Goal: Task Accomplishment & Management: Manage account settings

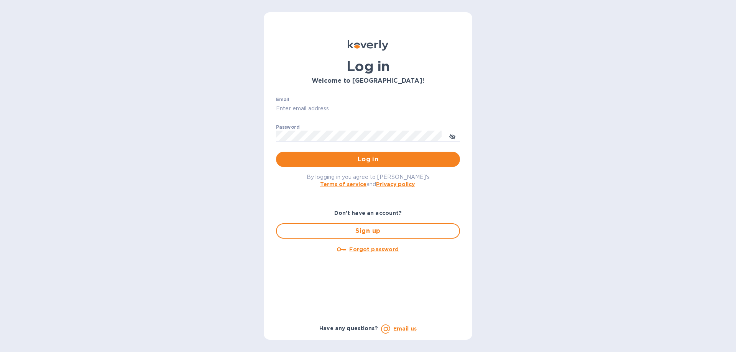
click at [303, 105] on input "Email" at bounding box center [368, 108] width 184 height 11
type input "ryan@rms-acoustics.com"
click at [276, 152] on button "Log in" at bounding box center [368, 159] width 184 height 15
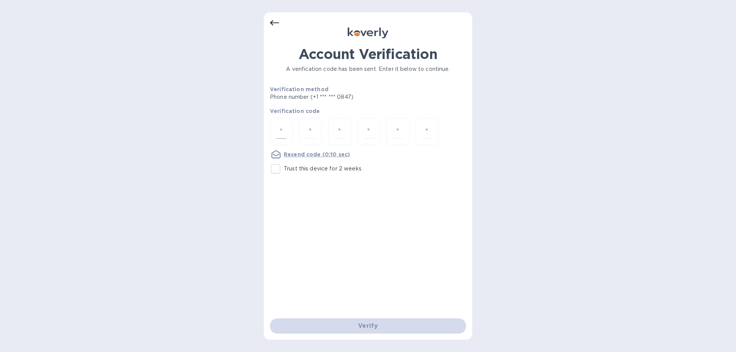
click at [277, 130] on input "number" at bounding box center [281, 132] width 10 height 14
type input "7"
type input "2"
type input "1"
type input "6"
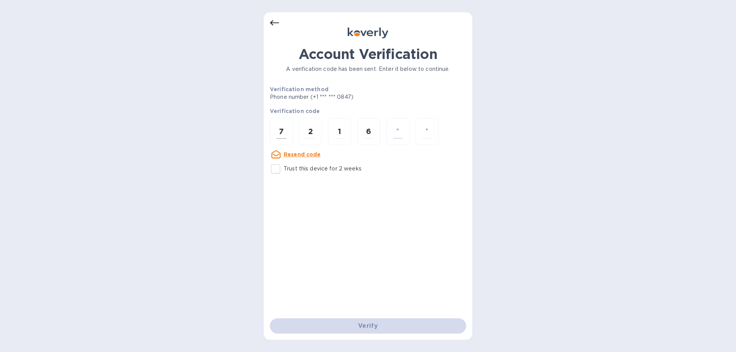
type input "8"
type input "9"
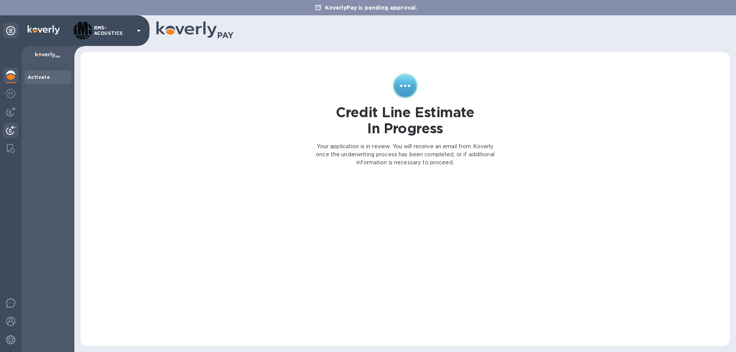
click at [12, 130] on img at bounding box center [10, 130] width 9 height 9
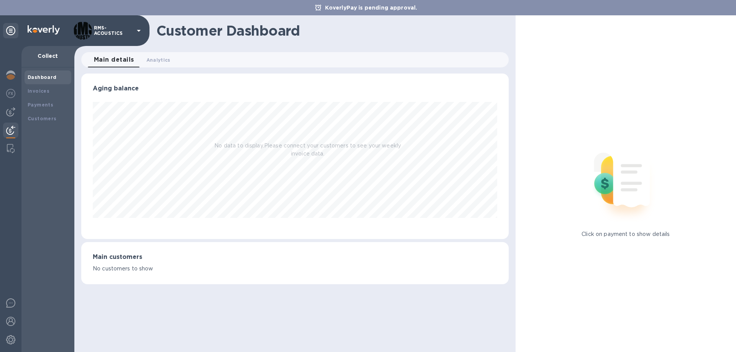
scroll to position [166, 427]
click at [11, 114] on img at bounding box center [10, 111] width 9 height 9
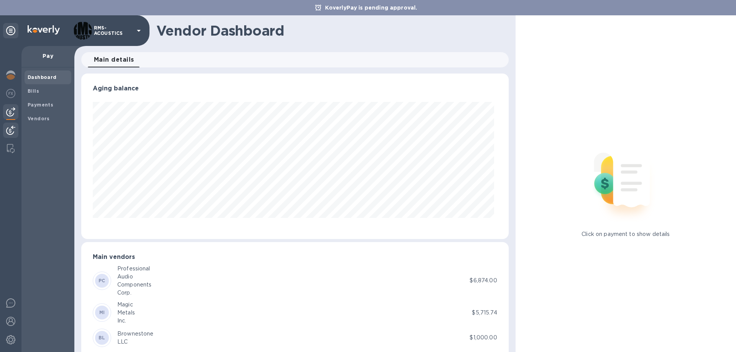
click at [10, 128] on img at bounding box center [10, 130] width 9 height 9
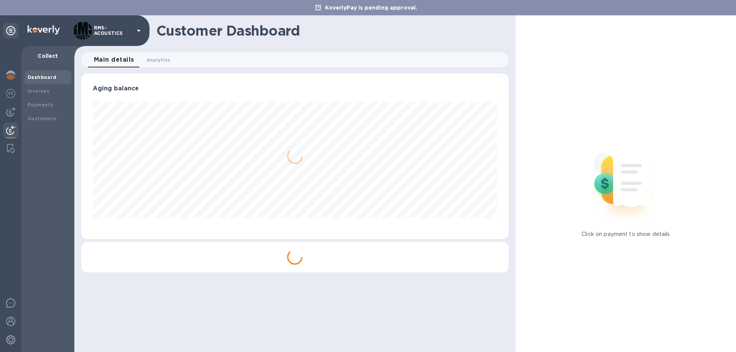
scroll to position [166, 427]
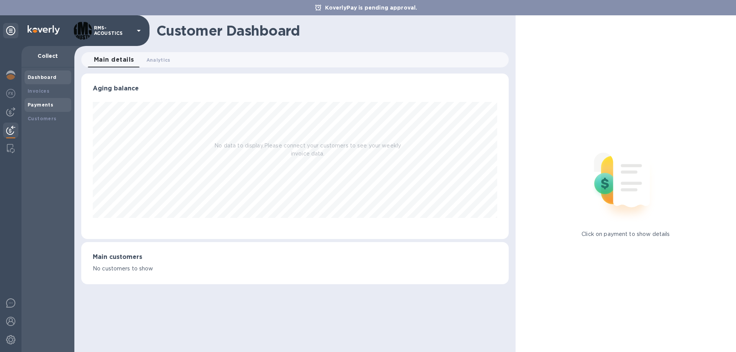
click at [37, 103] on b "Payments" at bounding box center [41, 105] width 26 height 6
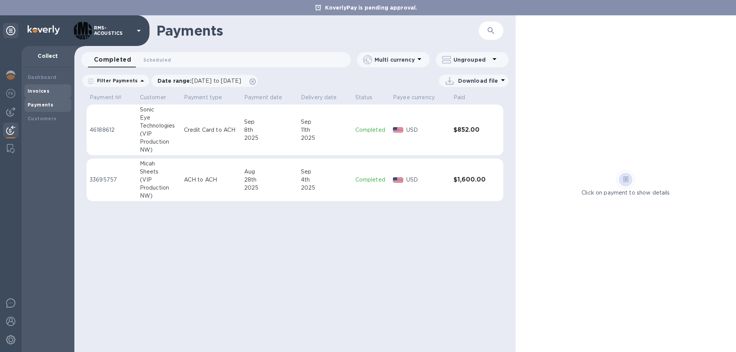
click at [43, 89] on b "Invoices" at bounding box center [39, 91] width 22 height 6
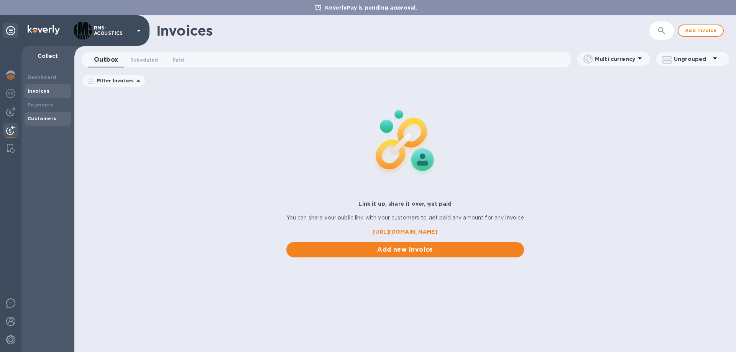
click at [41, 119] on b "Customers" at bounding box center [42, 119] width 29 height 6
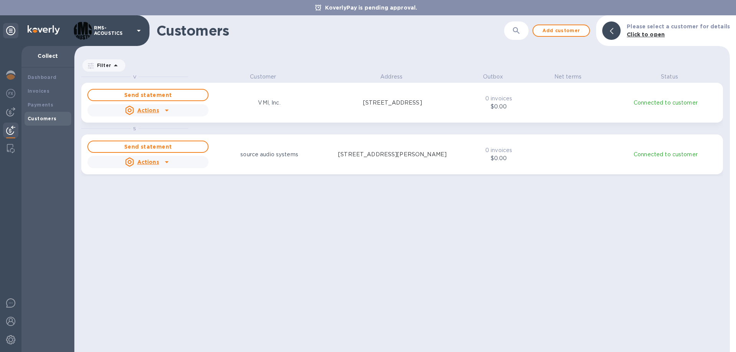
scroll to position [274, 652]
click at [37, 103] on b "Payments" at bounding box center [41, 105] width 26 height 6
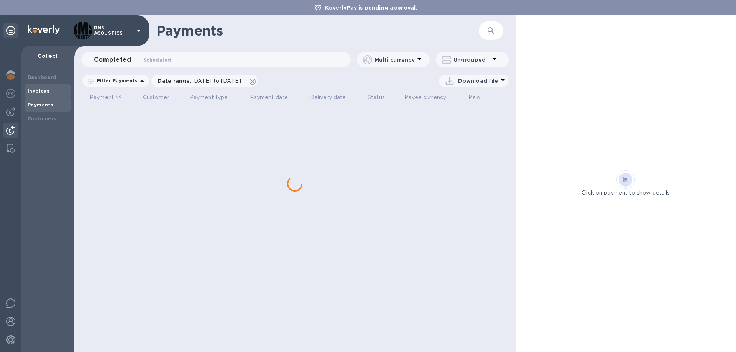
click at [37, 90] on b "Invoices" at bounding box center [39, 91] width 22 height 6
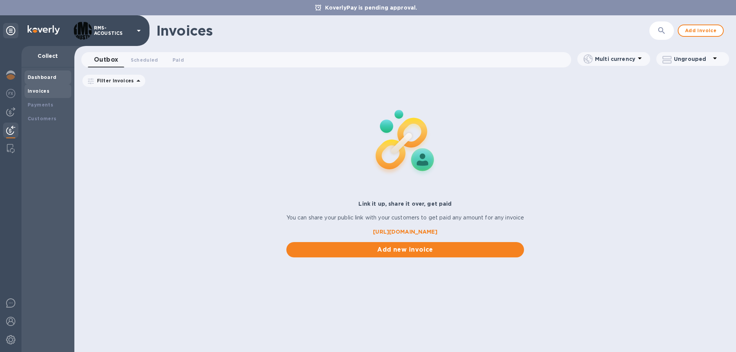
click at [40, 76] on b "Dashboard" at bounding box center [42, 77] width 29 height 6
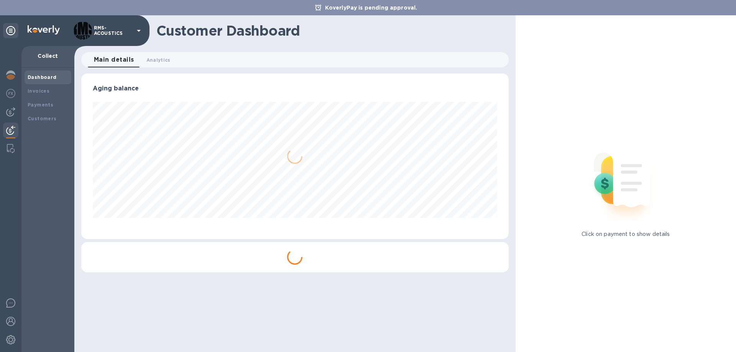
scroll to position [166, 427]
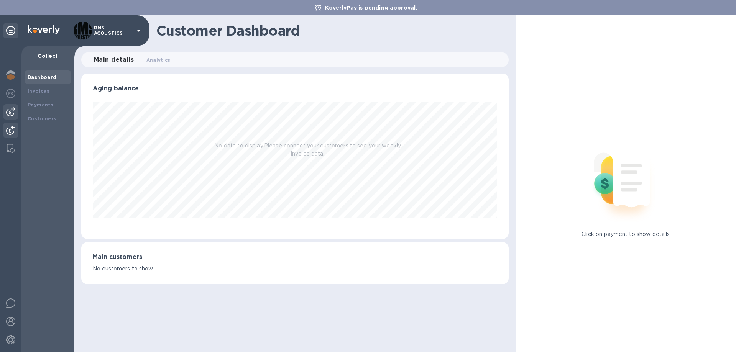
click at [8, 111] on img at bounding box center [10, 111] width 9 height 9
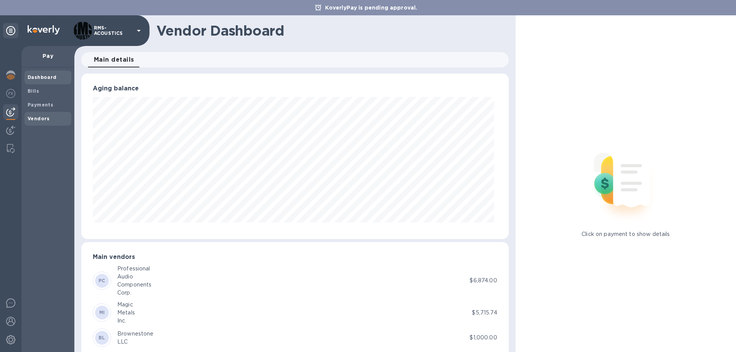
click at [32, 118] on b "Vendors" at bounding box center [39, 119] width 22 height 6
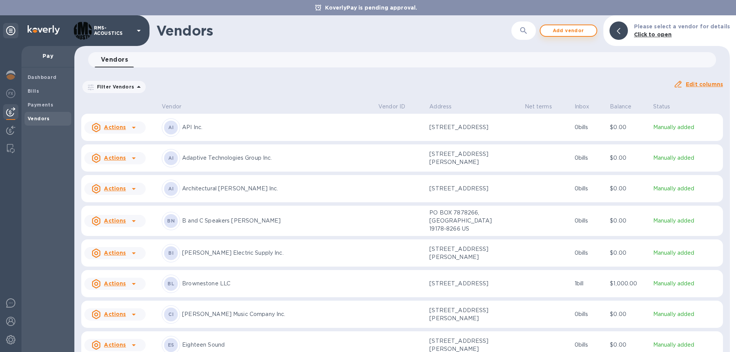
click at [566, 30] on span "Add vendor" at bounding box center [568, 30] width 44 height 9
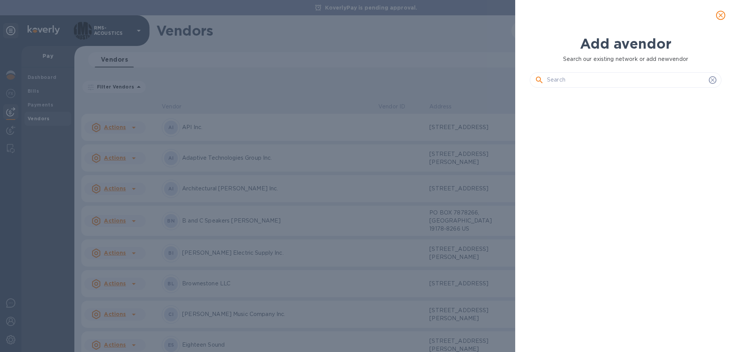
scroll to position [232, 195]
click at [582, 79] on input "text" at bounding box center [626, 79] width 159 height 11
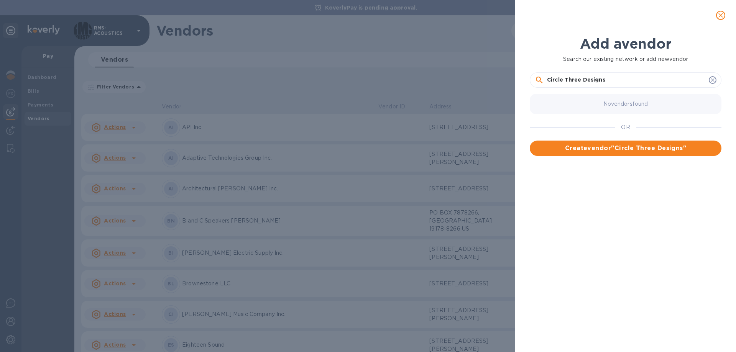
type input "Circle Three Designs"
click at [630, 150] on span "Create vendor " Circle Three Designs "" at bounding box center [625, 148] width 179 height 9
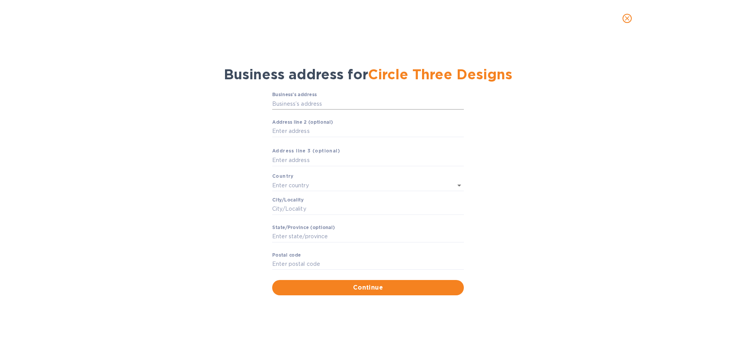
click at [293, 103] on input "Business’s аddress" at bounding box center [368, 103] width 192 height 11
type input "[STREET_ADDRESS][PERSON_NAME]"
type input "[GEOGRAPHIC_DATA]"
type input "Raritan"
type input "NJ"
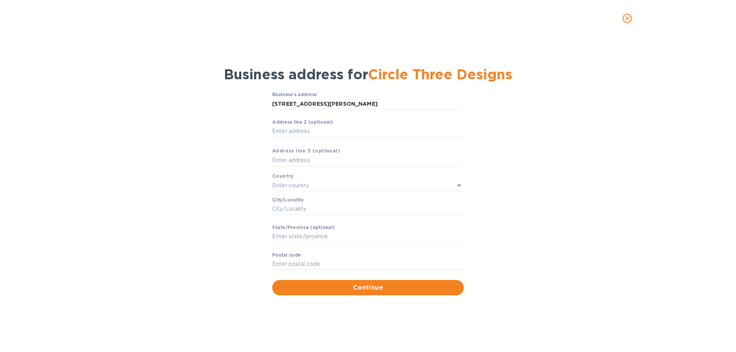
type input "08869"
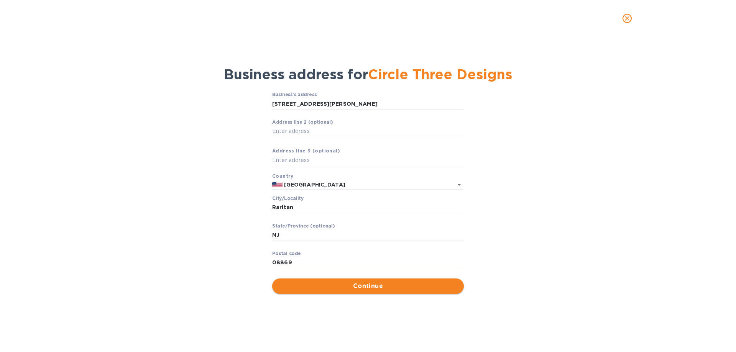
click at [371, 285] on span "Continue" at bounding box center [367, 286] width 179 height 9
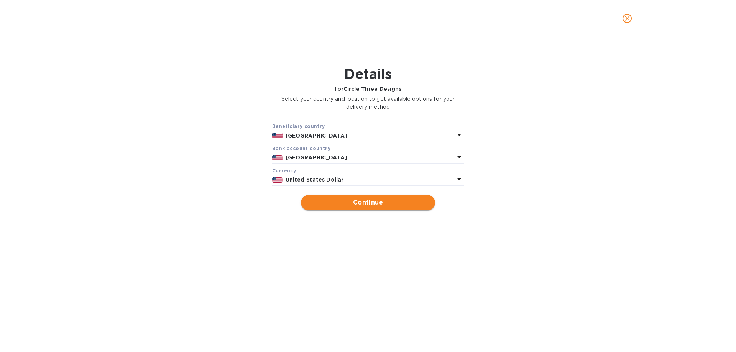
click at [388, 208] on button "Continue" at bounding box center [368, 202] width 134 height 15
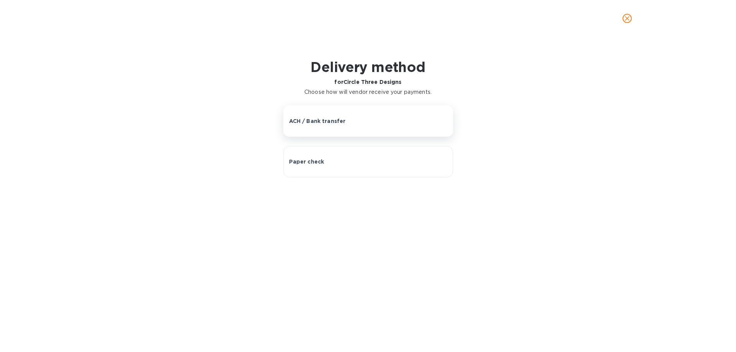
click at [306, 116] on button "ACH / Bank transfer" at bounding box center [368, 120] width 170 height 31
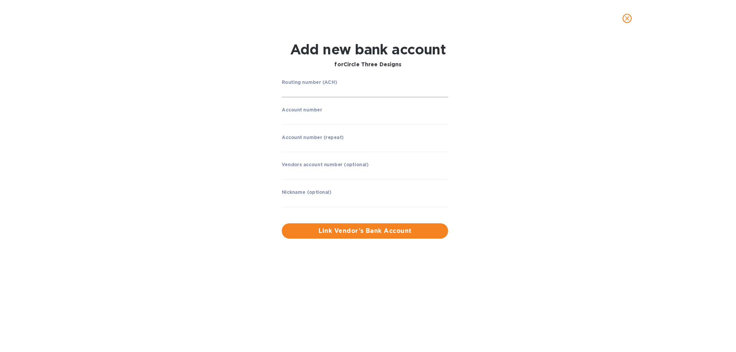
click at [299, 93] on input "string" at bounding box center [365, 91] width 166 height 11
type input "021202337"
click at [298, 120] on input "string" at bounding box center [365, 118] width 166 height 11
type input "110329010"
click at [305, 146] on input "string" at bounding box center [365, 145] width 166 height 11
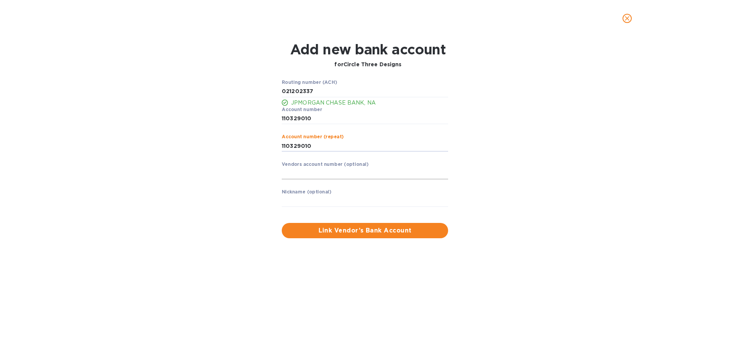
type input "110329010"
click at [309, 174] on input "text" at bounding box center [365, 173] width 166 height 11
click at [300, 202] on input "text" at bounding box center [365, 200] width 166 height 11
click at [333, 197] on input "CIRCLE THREE" at bounding box center [365, 200] width 166 height 11
type input "CIRCLE THREE DESIGNS"
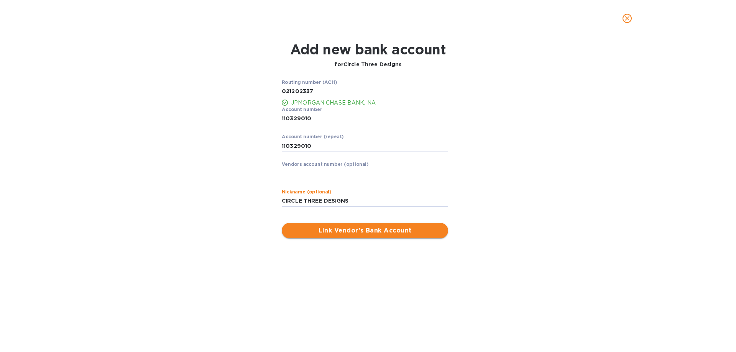
click at [373, 231] on span "Link Vendor’s Bank Account" at bounding box center [365, 230] width 154 height 9
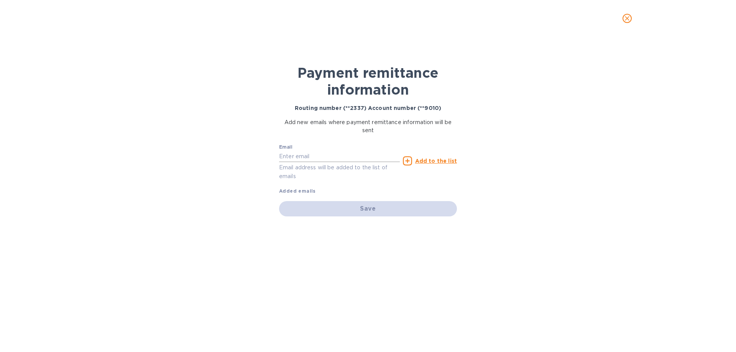
click at [292, 155] on input "text" at bounding box center [339, 156] width 121 height 11
click at [302, 154] on input "text" at bounding box center [339, 156] width 121 height 11
paste input "[PERSON_NAME] <[PERSON_NAME][EMAIL_ADDRESS][DOMAIN_NAME]>"
type input "[PERSON_NAME][EMAIL_ADDRESS][DOMAIN_NAME]"
click at [440, 160] on u "Add to the list" at bounding box center [436, 161] width 42 height 6
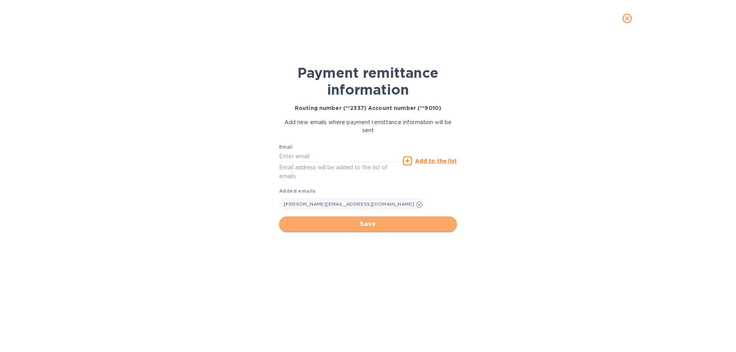
click at [378, 225] on span "Save" at bounding box center [368, 224] width 166 height 9
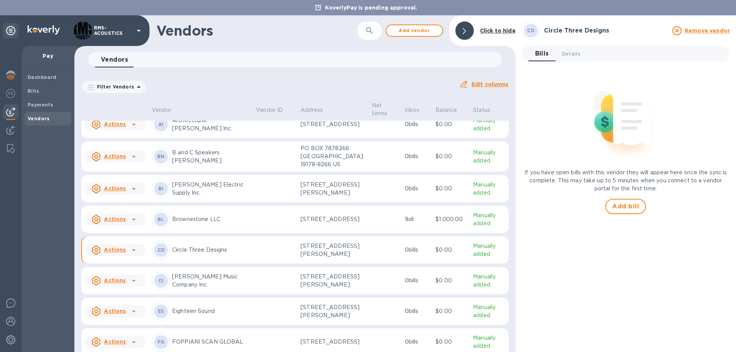
scroll to position [102, 0]
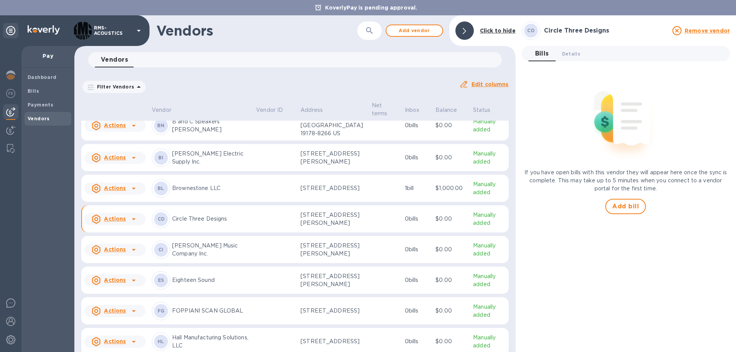
click at [117, 222] on u "Actions" at bounding box center [115, 219] width 22 height 6
click at [124, 268] on b "Add new bill" at bounding box center [124, 267] width 36 height 6
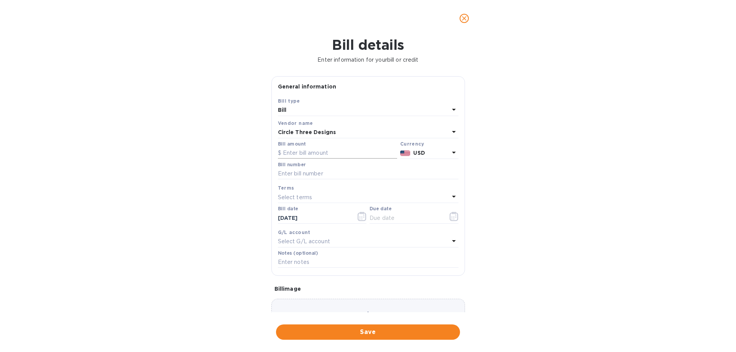
click at [316, 155] on input "text" at bounding box center [337, 153] width 119 height 11
type input "1,957.5"
click at [297, 174] on input "text" at bounding box center [368, 173] width 181 height 11
click at [290, 171] on input "text" at bounding box center [368, 173] width 181 height 11
type input "09-1425/05"
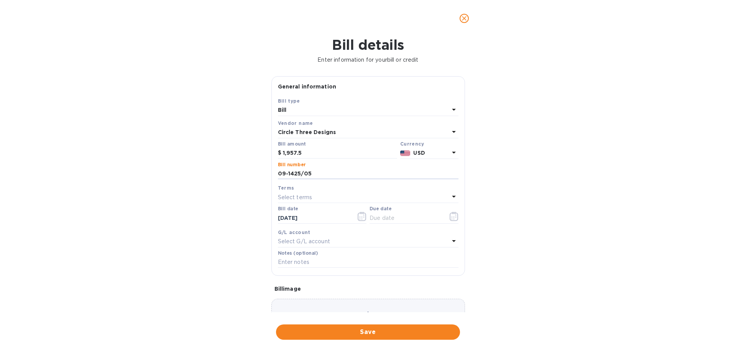
click at [525, 210] on div "Bill details Enter information for your bill or credit General information Save…" at bounding box center [368, 194] width 736 height 315
click at [451, 214] on icon "button" at bounding box center [454, 216] width 9 height 9
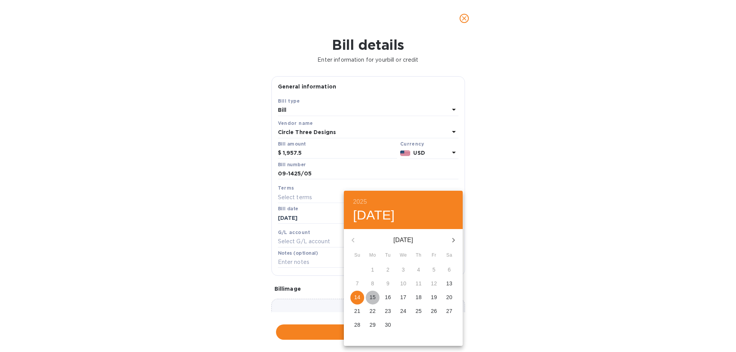
click at [373, 297] on p "15" at bounding box center [372, 298] width 6 height 8
type input "[DATE]"
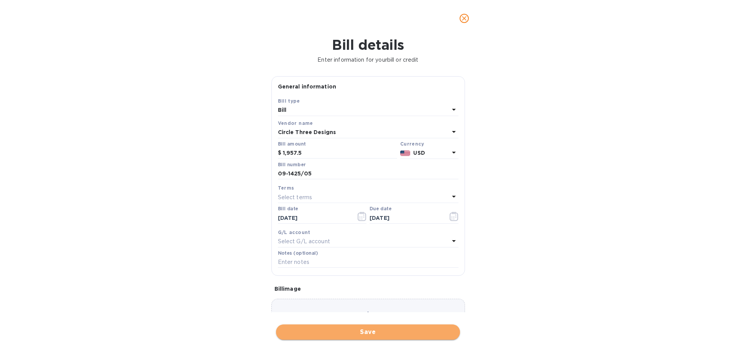
click at [399, 332] on span "Save" at bounding box center [368, 332] width 172 height 9
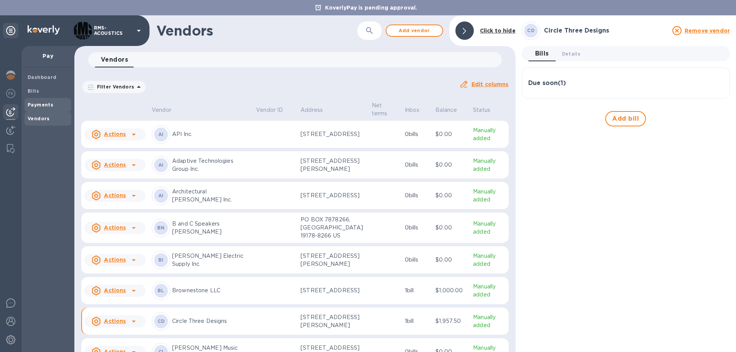
click at [37, 105] on b "Payments" at bounding box center [41, 105] width 26 height 6
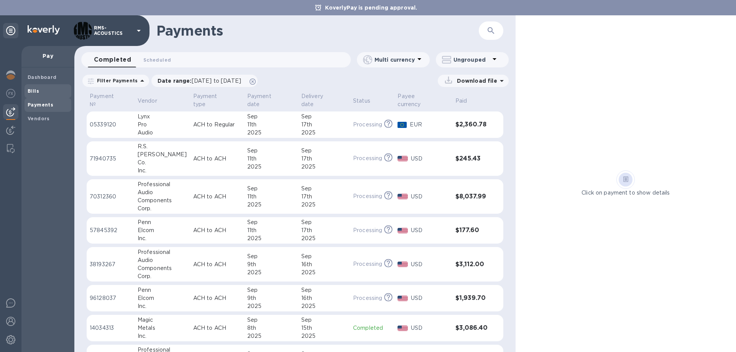
click at [39, 89] on span "Bills" at bounding box center [48, 91] width 41 height 8
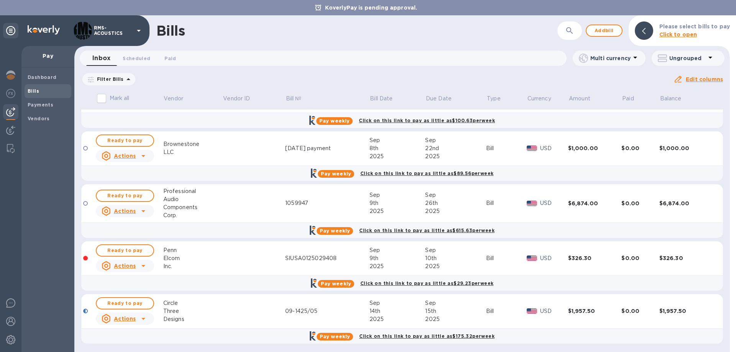
scroll to position [350, 0]
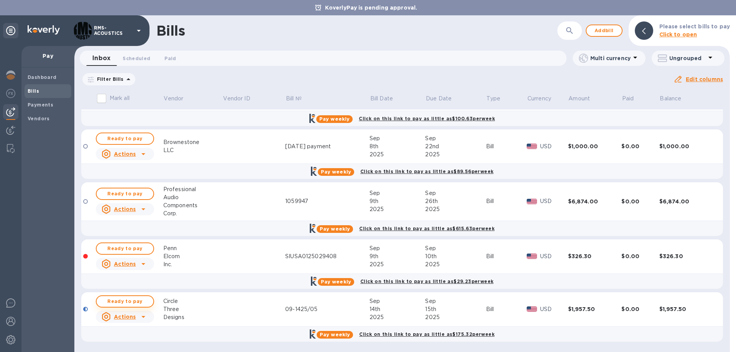
click at [121, 301] on span "Ready to pay" at bounding box center [125, 301] width 44 height 9
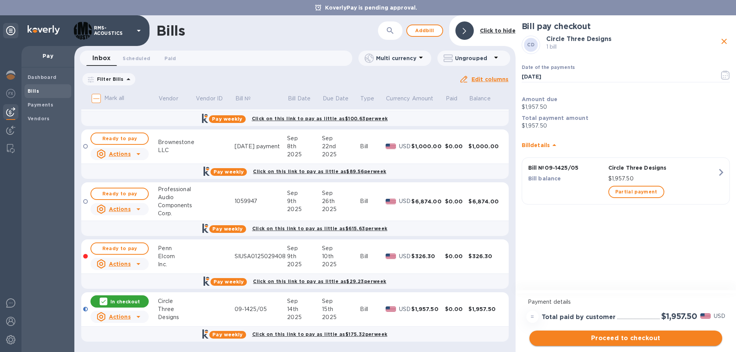
click at [635, 339] on span "Proceed to checkout" at bounding box center [625, 338] width 181 height 9
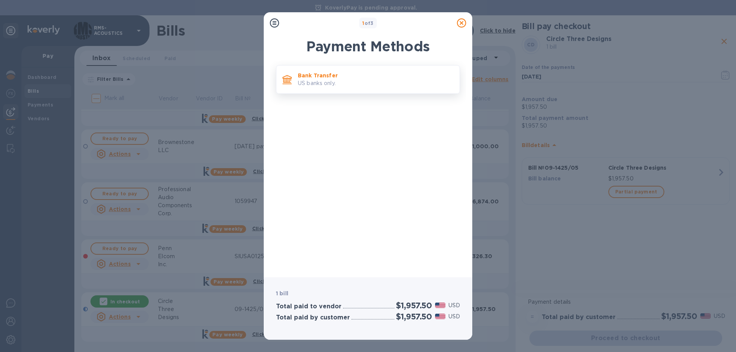
click at [314, 79] on p "Bank Transfer" at bounding box center [376, 76] width 156 height 8
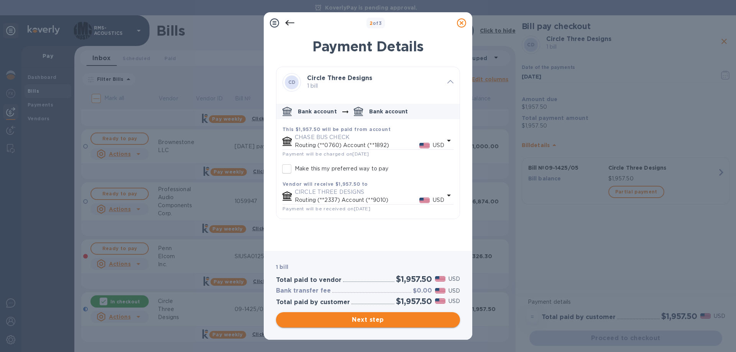
click at [374, 320] on span "Next step" at bounding box center [368, 319] width 172 height 9
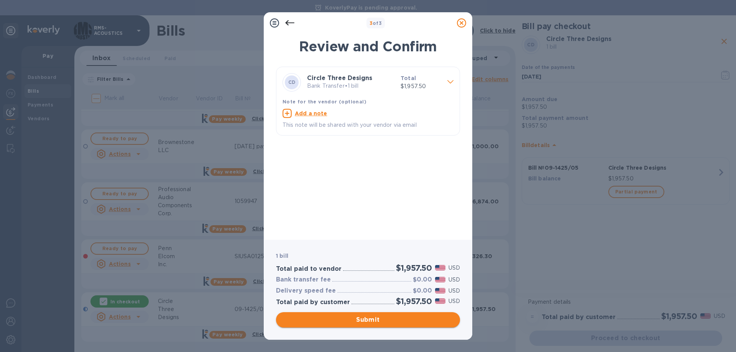
click at [373, 323] on span "Submit" at bounding box center [368, 319] width 172 height 9
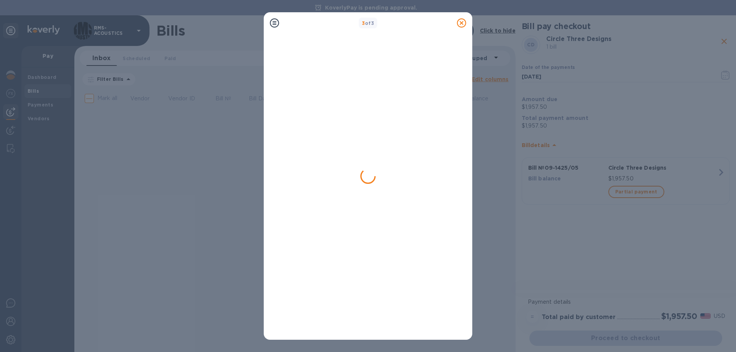
scroll to position [0, 0]
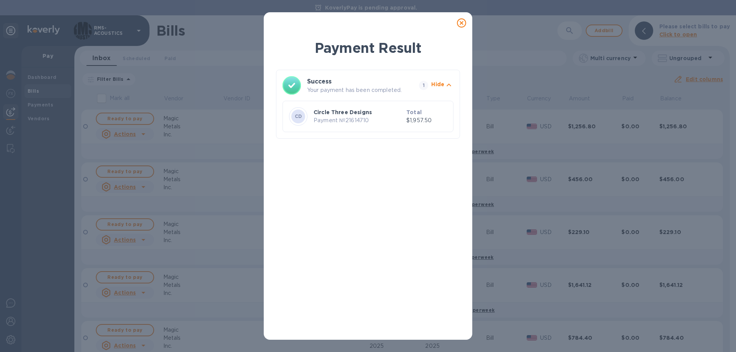
click at [467, 24] on div at bounding box center [461, 22] width 15 height 15
click at [463, 23] on icon at bounding box center [461, 22] width 9 height 9
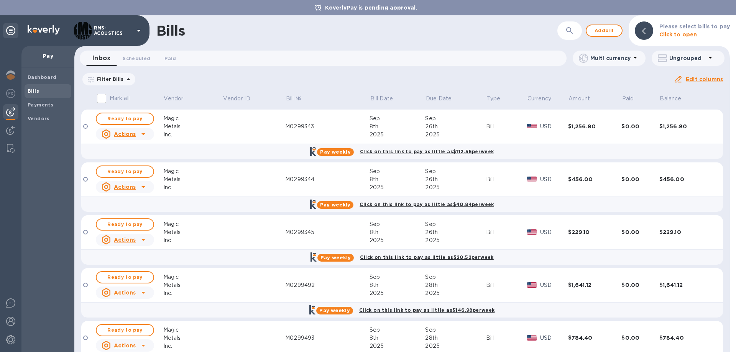
click at [304, 29] on div "Bills" at bounding box center [356, 31] width 401 height 16
click at [132, 31] on p "RMS-ACOUSTICS" at bounding box center [113, 30] width 38 height 11
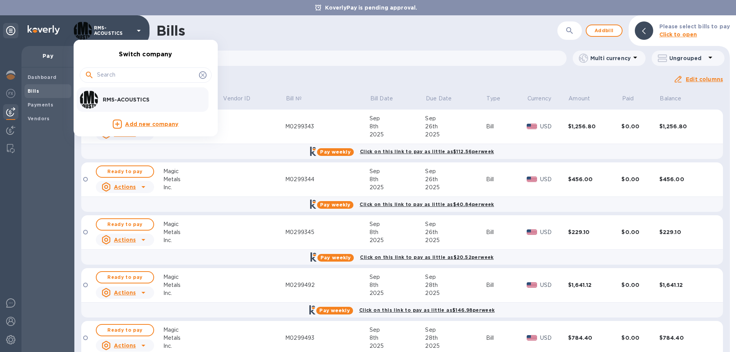
click at [132, 31] on div at bounding box center [368, 176] width 736 height 352
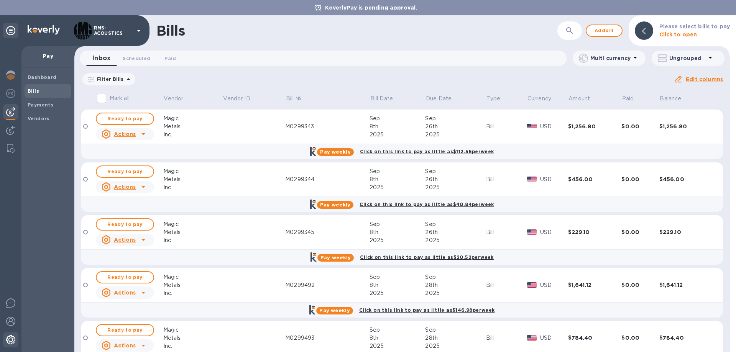
click at [11, 334] on div at bounding box center [10, 340] width 15 height 17
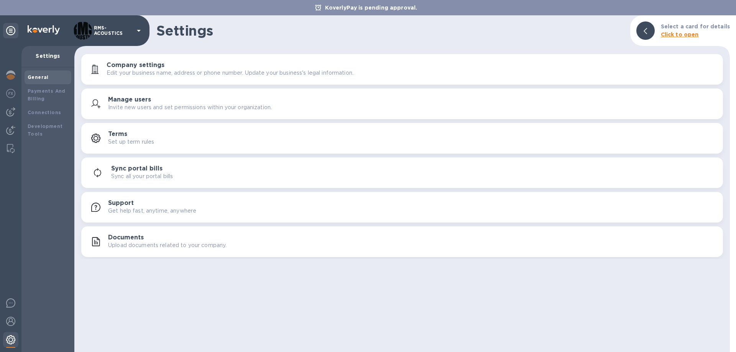
click at [11, 334] on div at bounding box center [10, 340] width 15 height 17
click at [8, 320] on img at bounding box center [10, 321] width 9 height 9
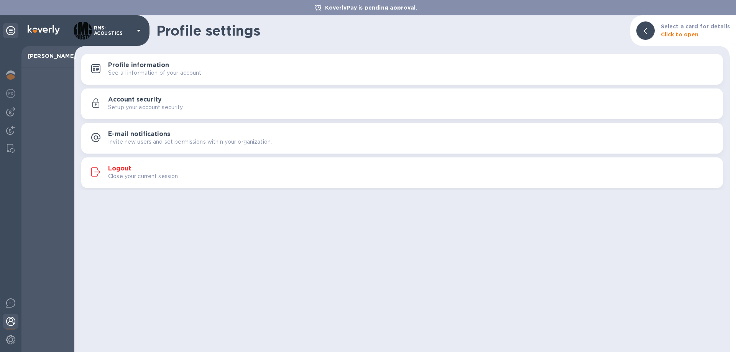
click at [121, 166] on h3 "Logout" at bounding box center [119, 168] width 23 height 7
